Goal: Task Accomplishment & Management: Use online tool/utility

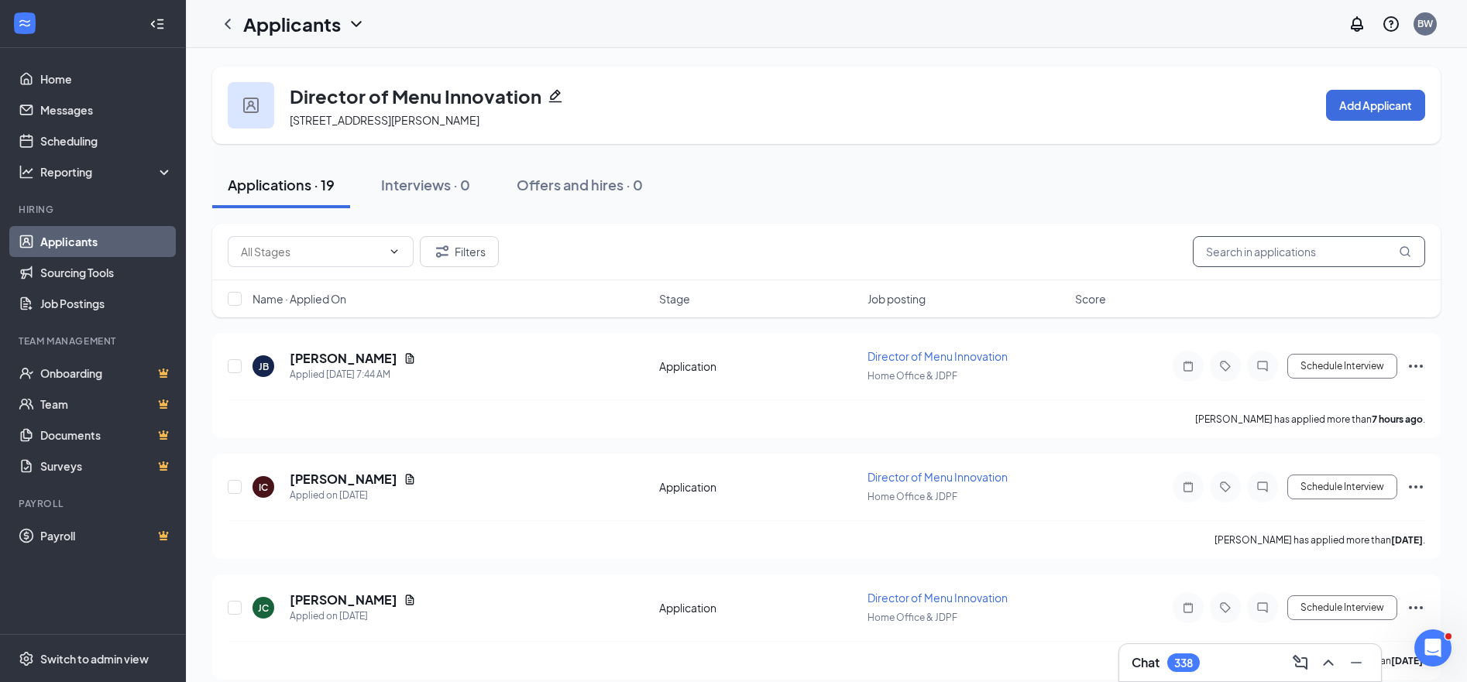
click at [1311, 247] on input "text" at bounding box center [1309, 251] width 232 height 31
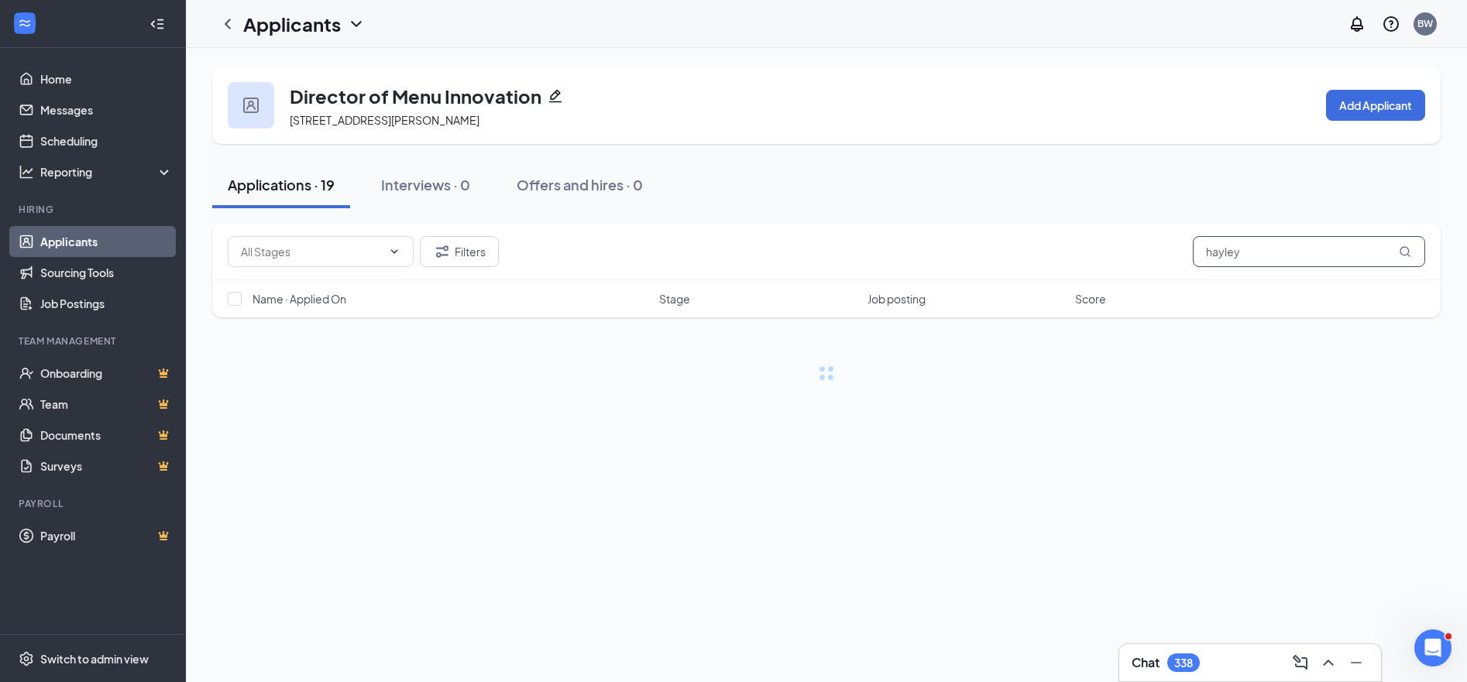
type input "hayley"
click at [460, 185] on div "Interviews · 0 / 0" at bounding box center [458, 184] width 111 height 19
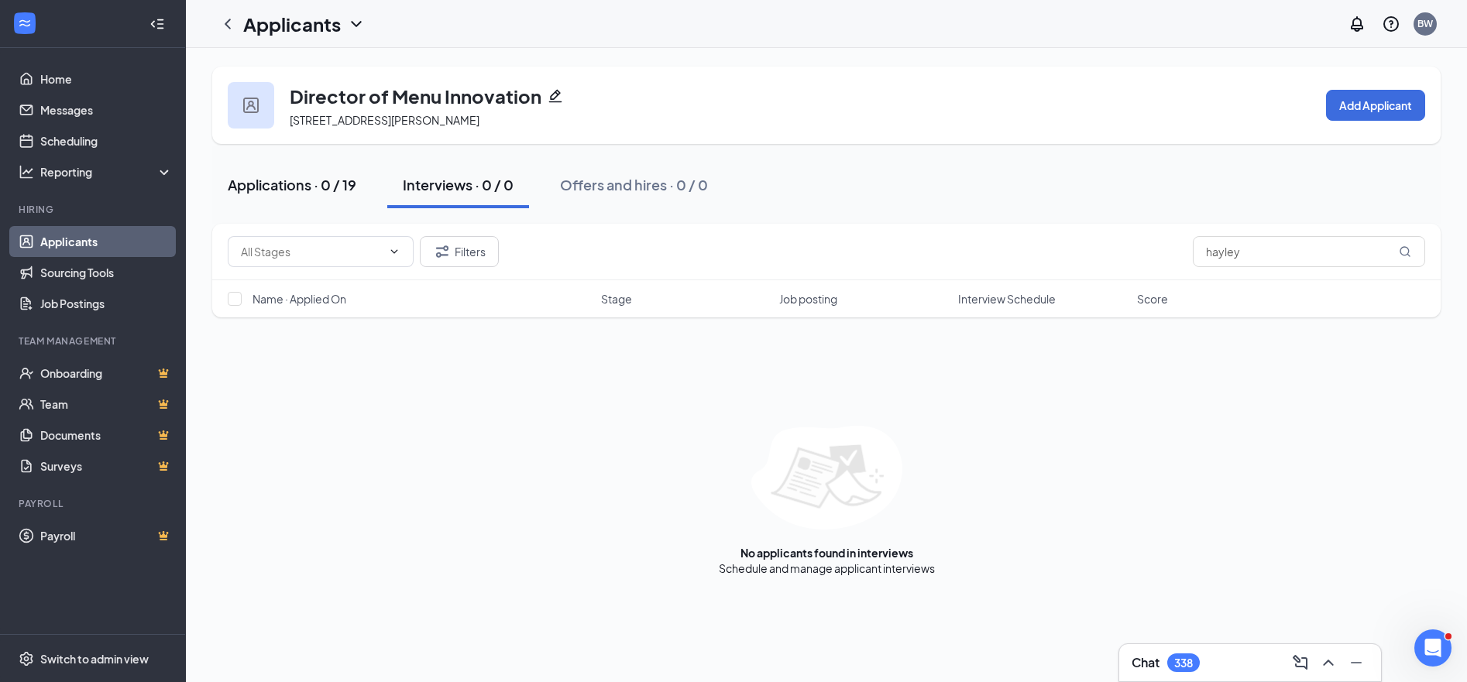
click at [321, 184] on div "Applications · 0 / 19" at bounding box center [292, 184] width 129 height 19
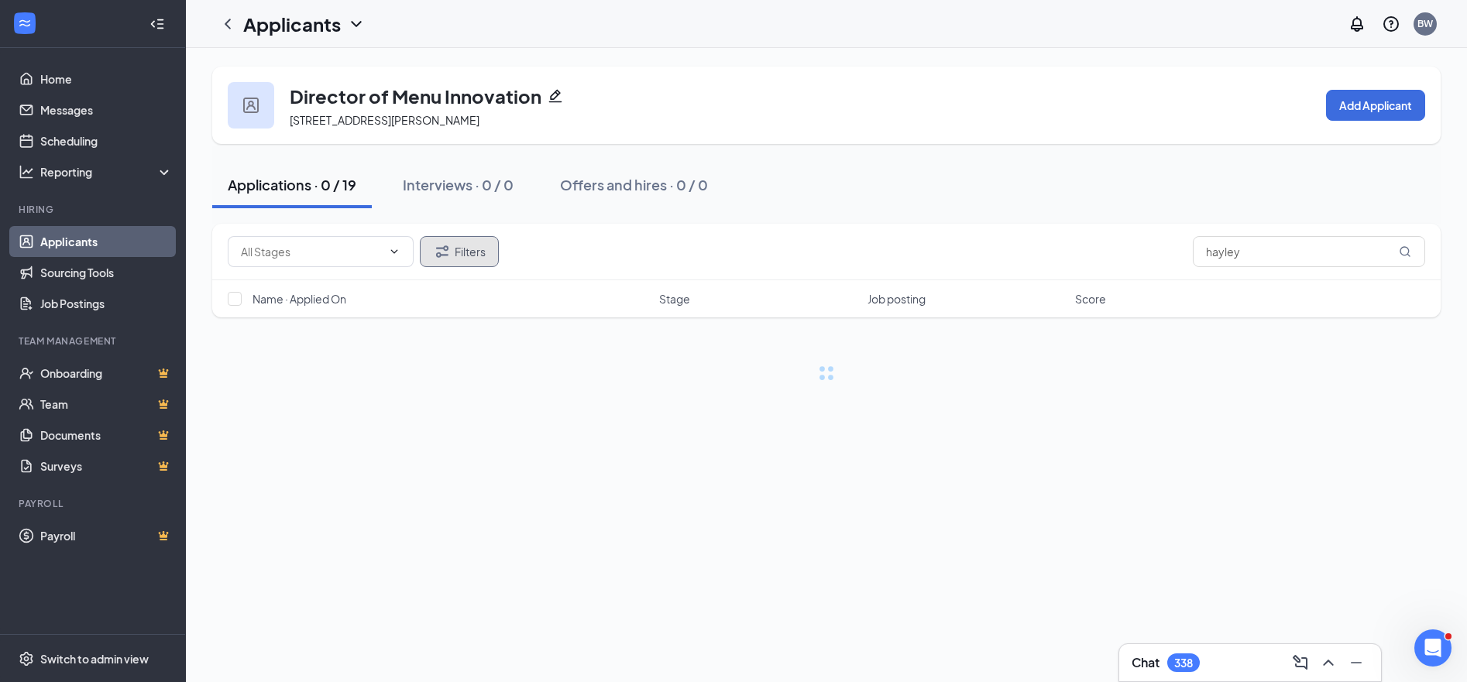
click at [463, 238] on button "Filters" at bounding box center [459, 251] width 79 height 31
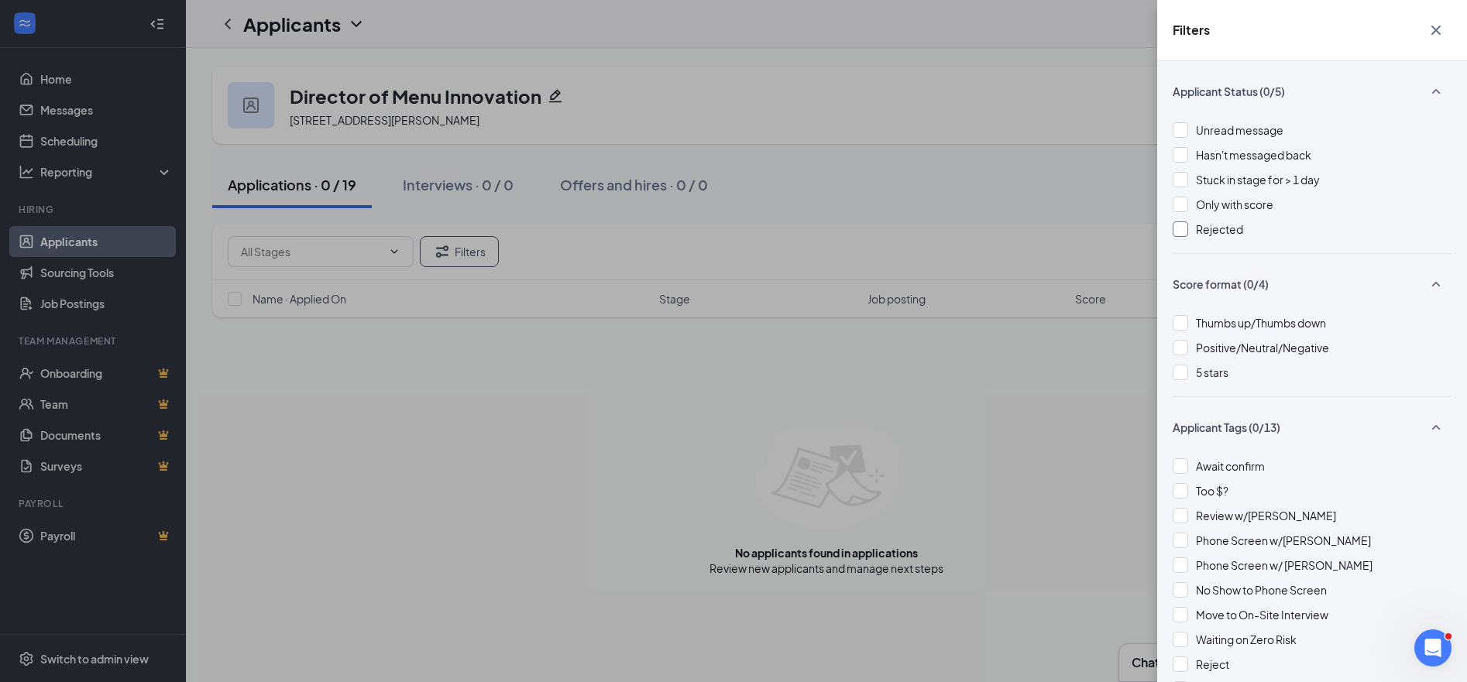
click at [1230, 230] on span "Rejected" at bounding box center [1219, 229] width 47 height 14
click at [961, 157] on div "Filters Applicant Status (1/5) Unread message Hasn't messaged back Stuck in sta…" at bounding box center [733, 341] width 1467 height 682
click at [1435, 25] on icon "Cross" at bounding box center [1436, 30] width 19 height 19
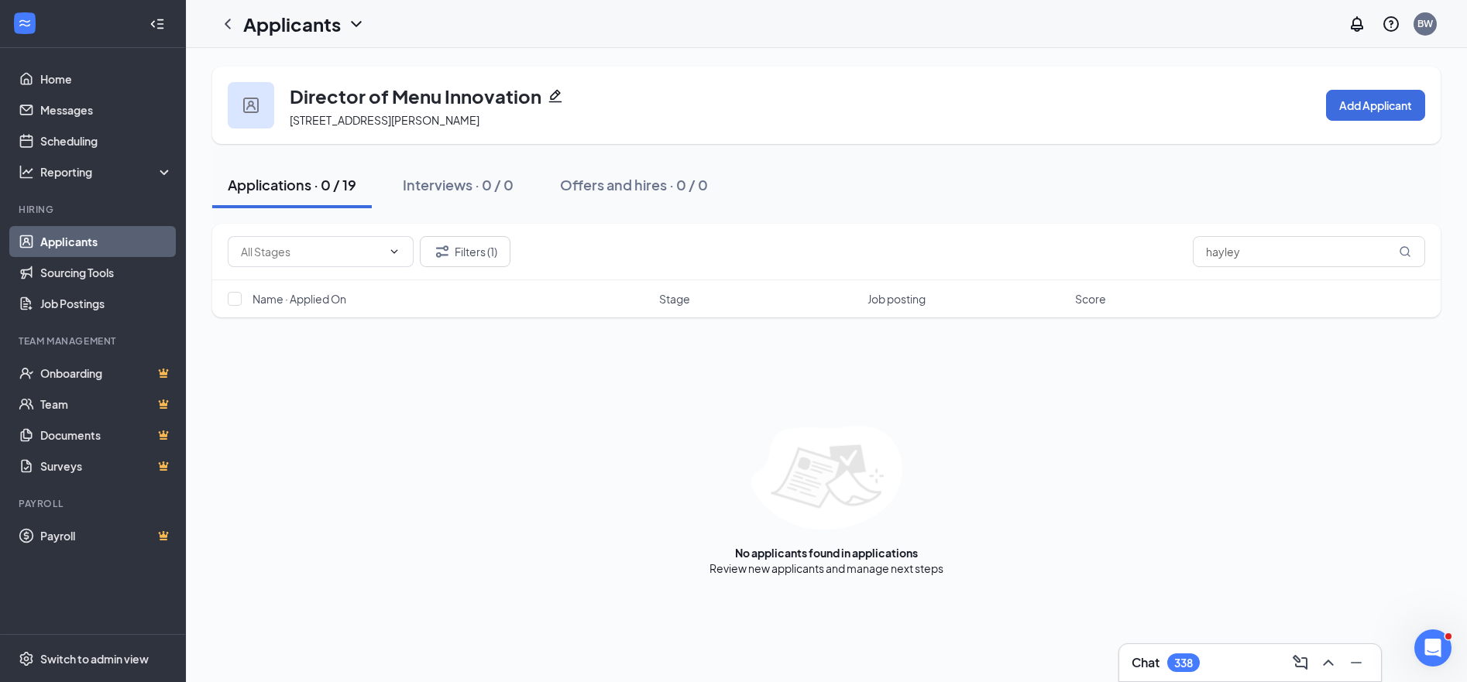
click at [77, 245] on link "Applicants" at bounding box center [106, 241] width 132 height 31
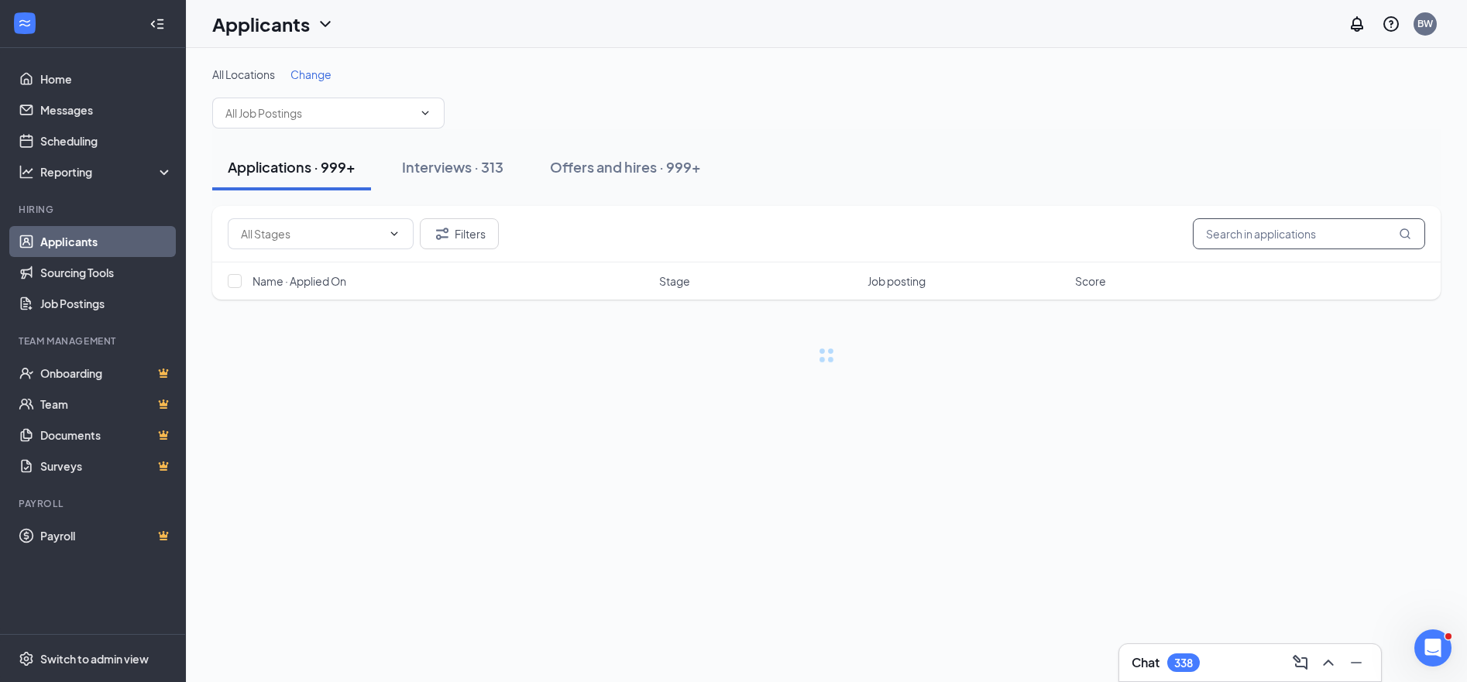
click at [1271, 232] on input "text" at bounding box center [1309, 233] width 232 height 31
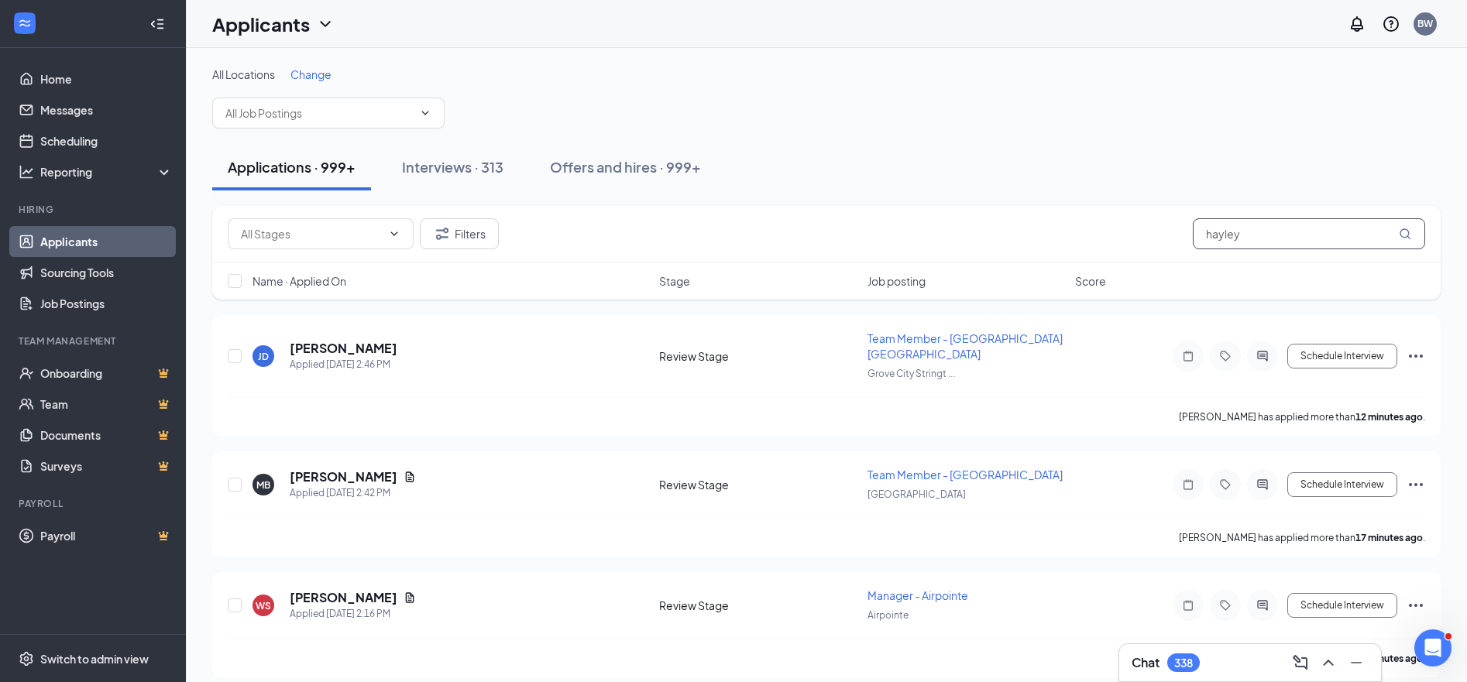
type input "hayley"
